Goal: Task Accomplishment & Management: Complete application form

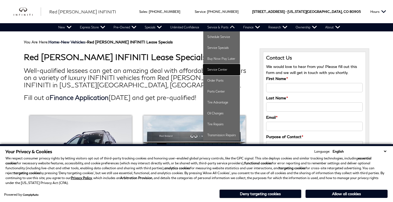
click at [224, 67] on link "Service Center" at bounding box center [221, 69] width 37 height 11
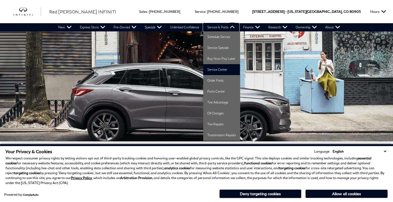
click at [224, 26] on link "Service & Parts" at bounding box center [221, 27] width 36 height 8
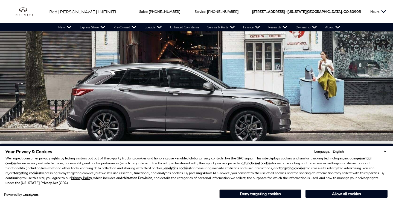
scroll to position [574, 0]
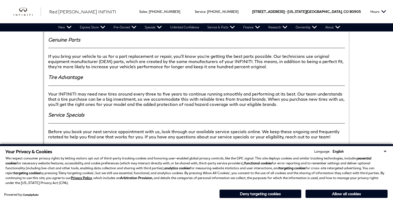
click at [385, 151] on select "English Spanish / Español English / United Kingdom Korean / 한국어 Vietnamese / Ti…" at bounding box center [359, 151] width 56 height 5
click at [352, 197] on button "Allow all cookies" at bounding box center [346, 194] width 82 height 8
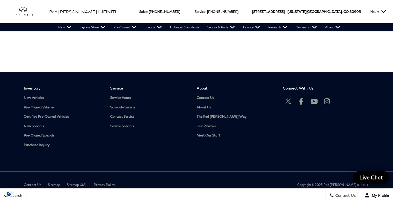
scroll to position [1145, 0]
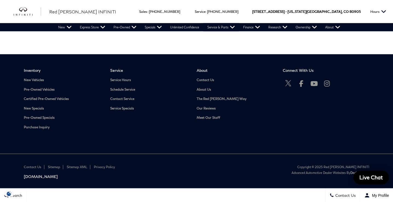
click at [301, 68] on span "Connect With Us" at bounding box center [322, 70] width 78 height 5
click at [206, 78] on link "Contact Us" at bounding box center [235, 80] width 78 height 4
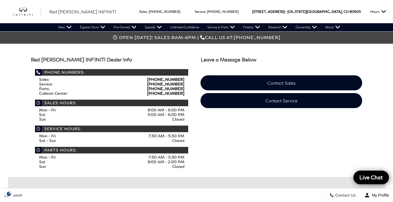
scroll to position [109, 0]
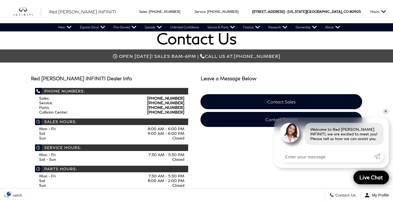
click at [278, 123] on div "Welcome to Red Noland INFINITI, we are excited to meet you! Please tell us how …" at bounding box center [331, 131] width 115 height 28
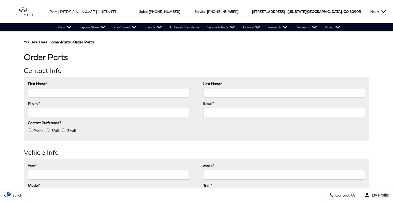
type input "[PERSON_NAME]"
type input "6619177235"
type input "[PERSON_NAME][EMAIL_ADDRESS][DOMAIN_NAME]"
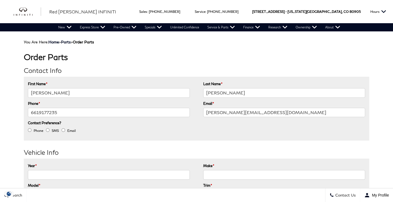
type input "[PHONE_NUMBER]"
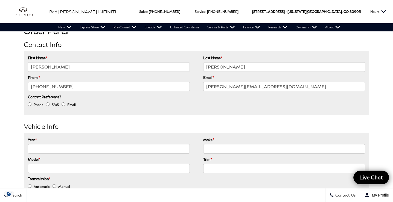
scroll to position [27, 0]
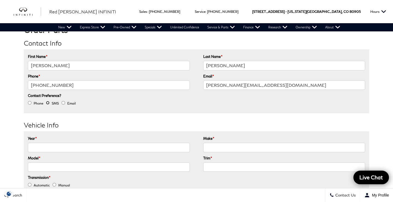
click at [48, 102] on input "SMS" at bounding box center [48, 103] width 4 height 4
radio input "true"
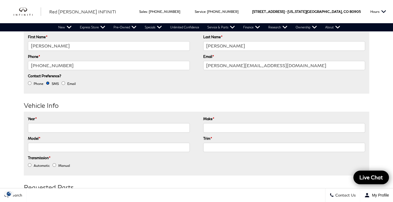
scroll to position [82, 0]
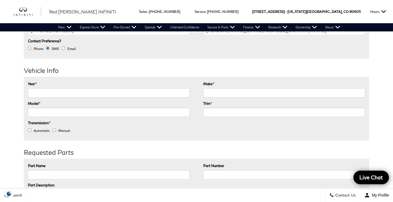
click at [51, 96] on input "Year *" at bounding box center [109, 92] width 162 height 9
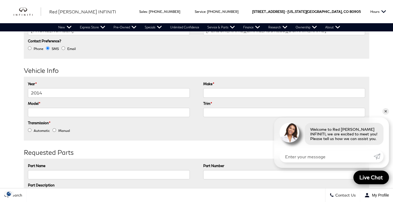
type input "2014"
click at [212, 89] on input "Make *" at bounding box center [284, 92] width 162 height 9
type input "infiniti"
click at [214, 110] on input "Trim *" at bounding box center [284, 112] width 162 height 9
click at [132, 111] on input "Model *" at bounding box center [109, 112] width 162 height 9
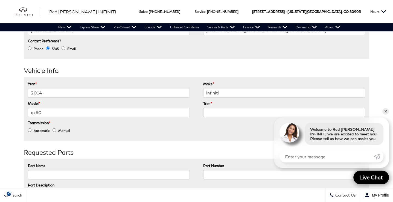
type input "qx60"
click at [225, 113] on input "Trim *" at bounding box center [284, 112] width 162 height 9
click at [54, 129] on input "Manual" at bounding box center [54, 130] width 4 height 4
radio input "true"
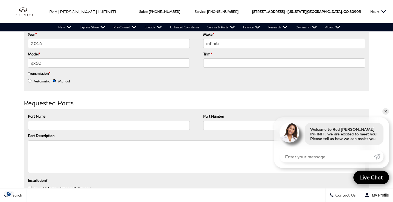
scroll to position [137, 0]
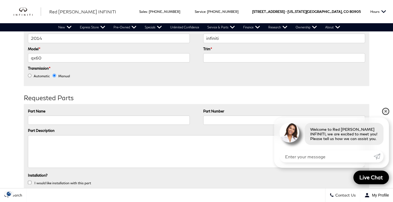
click at [384, 111] on link "✕" at bounding box center [385, 111] width 7 height 7
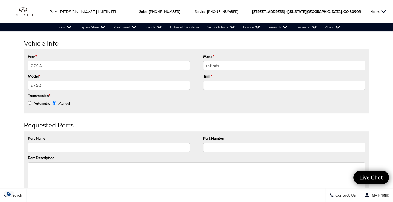
scroll to position [0, 0]
